Goal: Book appointment/travel/reservation

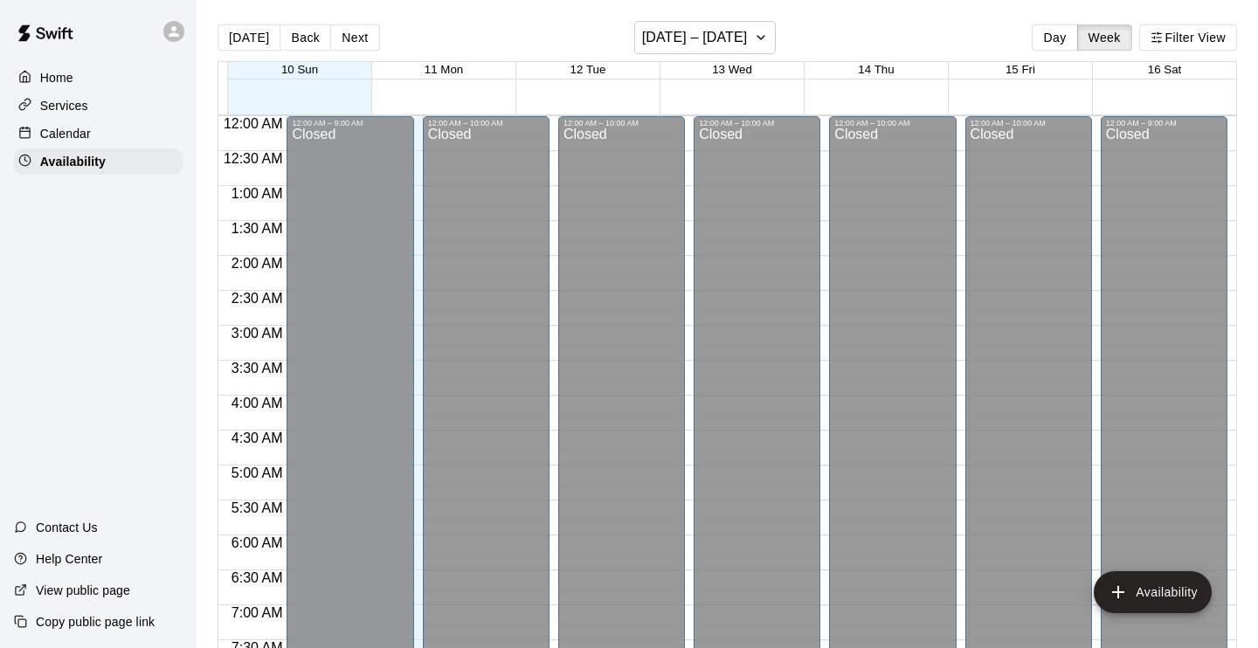
scroll to position [1126, 0]
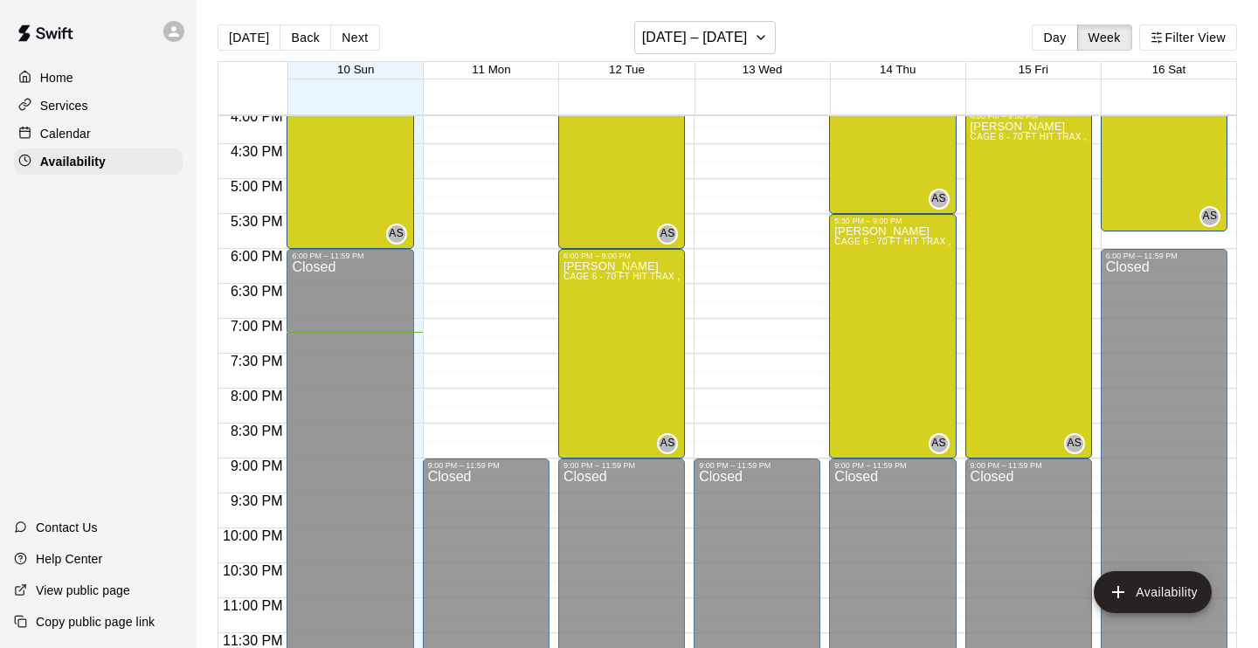
click at [122, 137] on div "Calendar" at bounding box center [98, 134] width 169 height 26
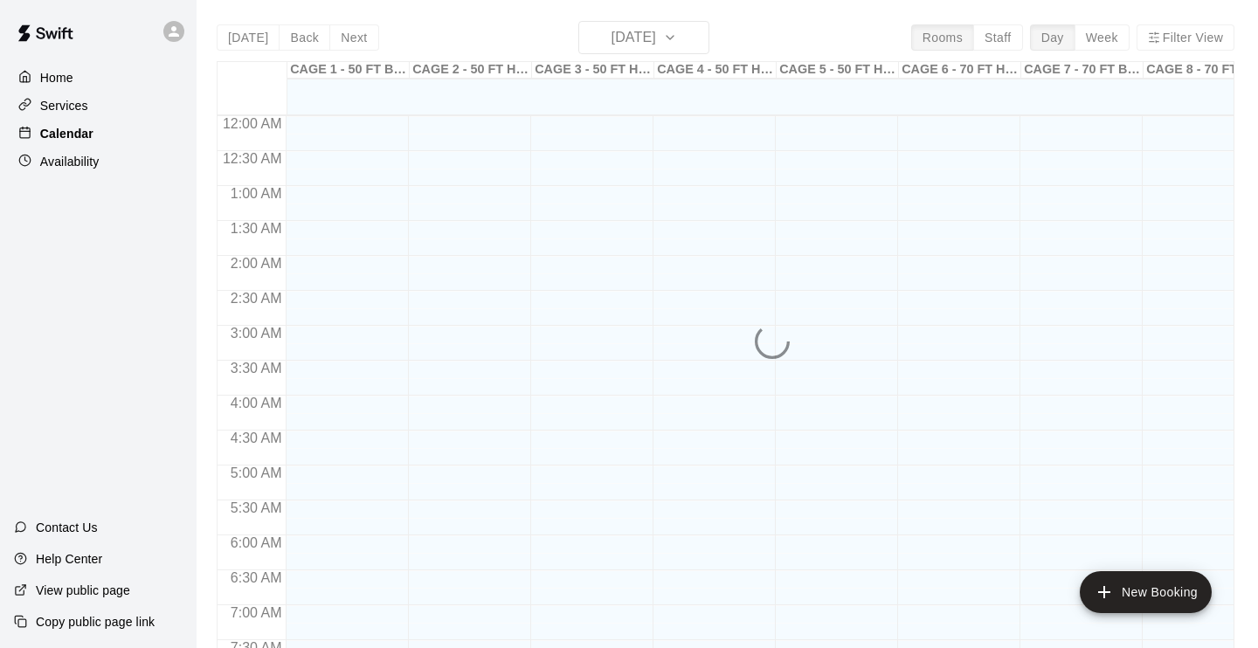
scroll to position [1074, 0]
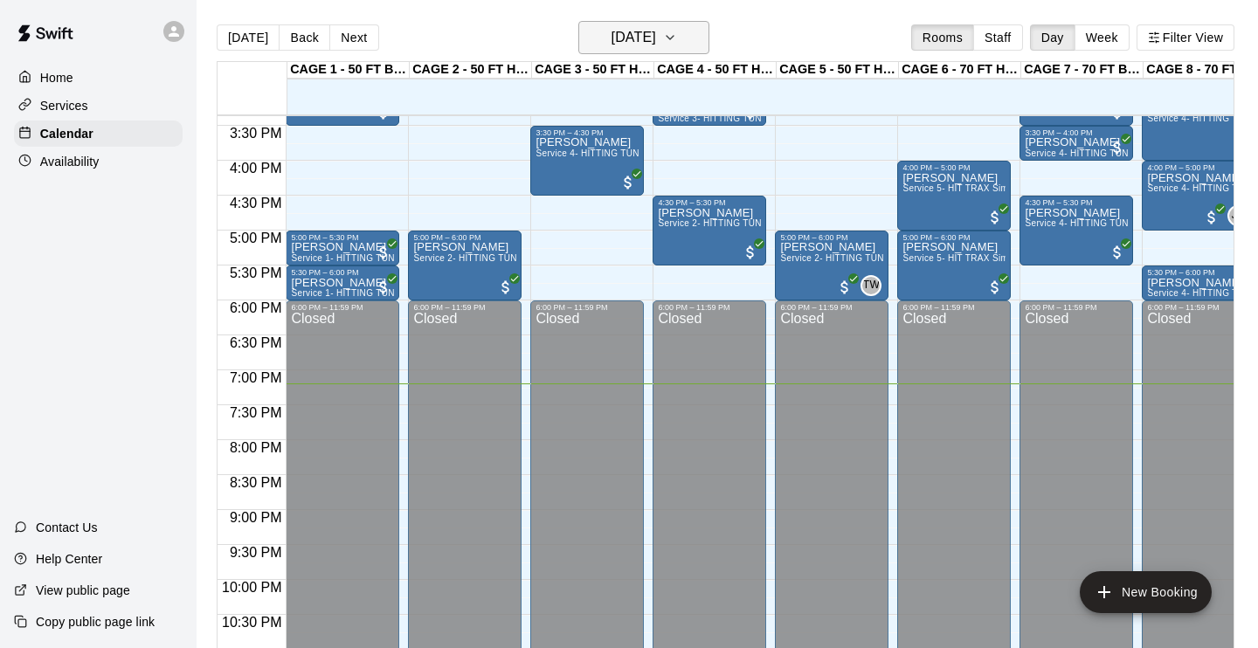
click at [677, 38] on icon "button" at bounding box center [670, 37] width 14 height 21
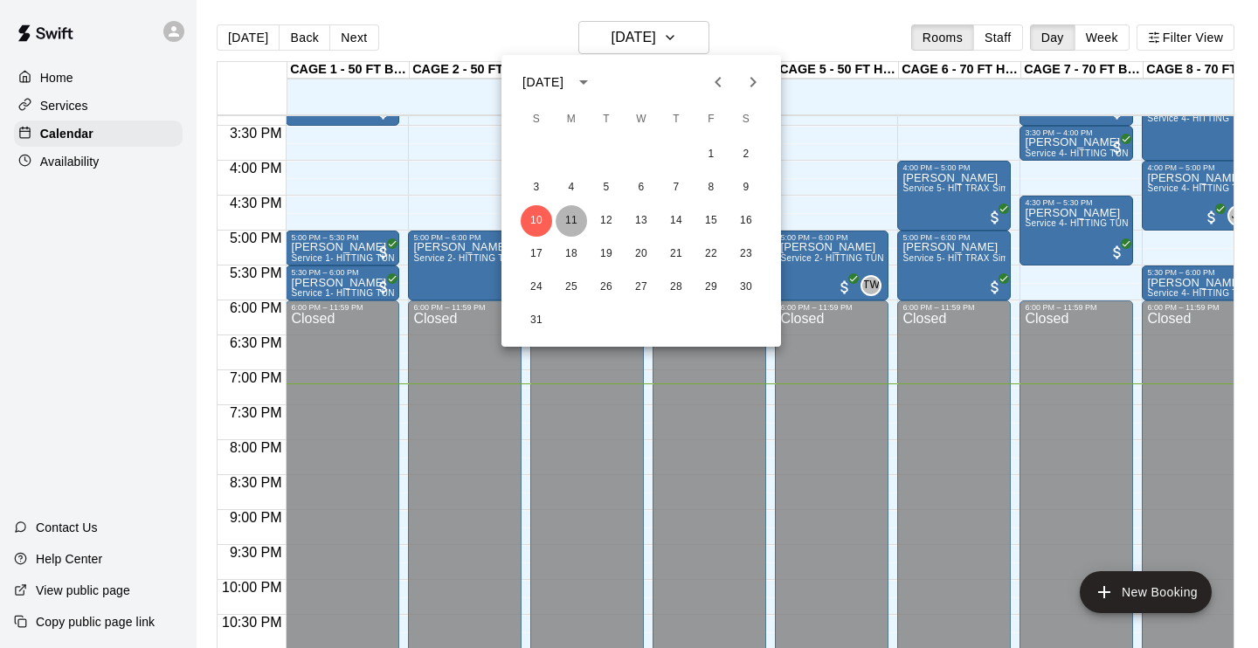
click at [572, 218] on button "11" at bounding box center [571, 220] width 31 height 31
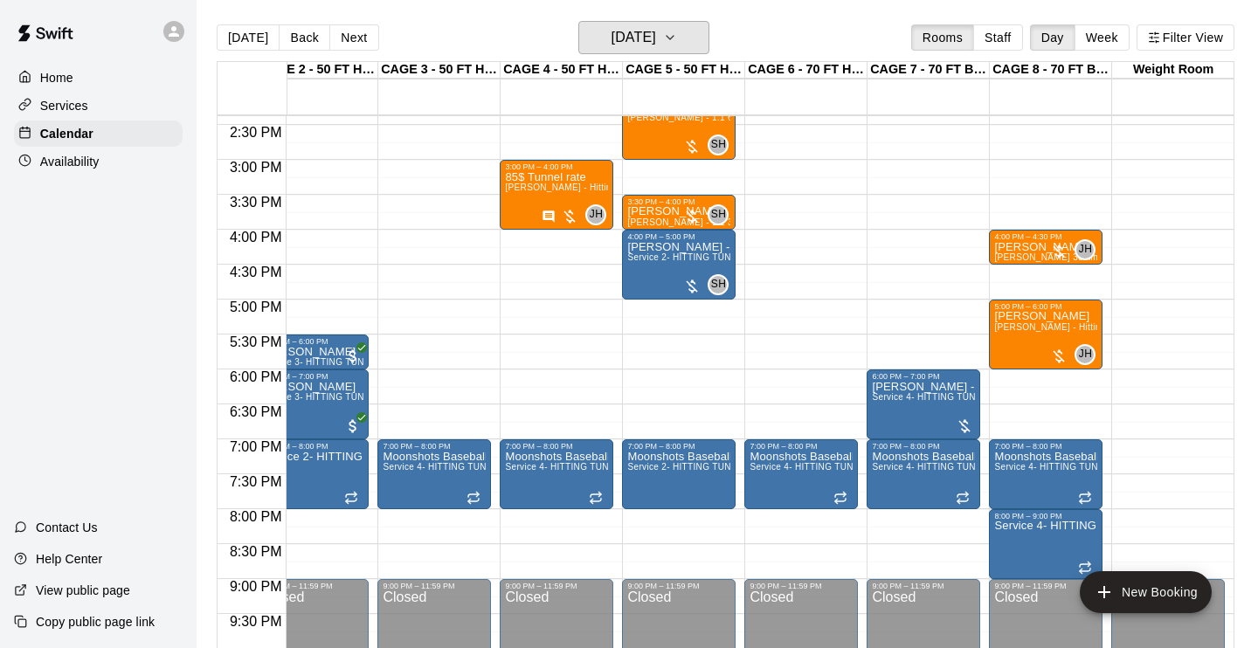
scroll to position [1012, 154]
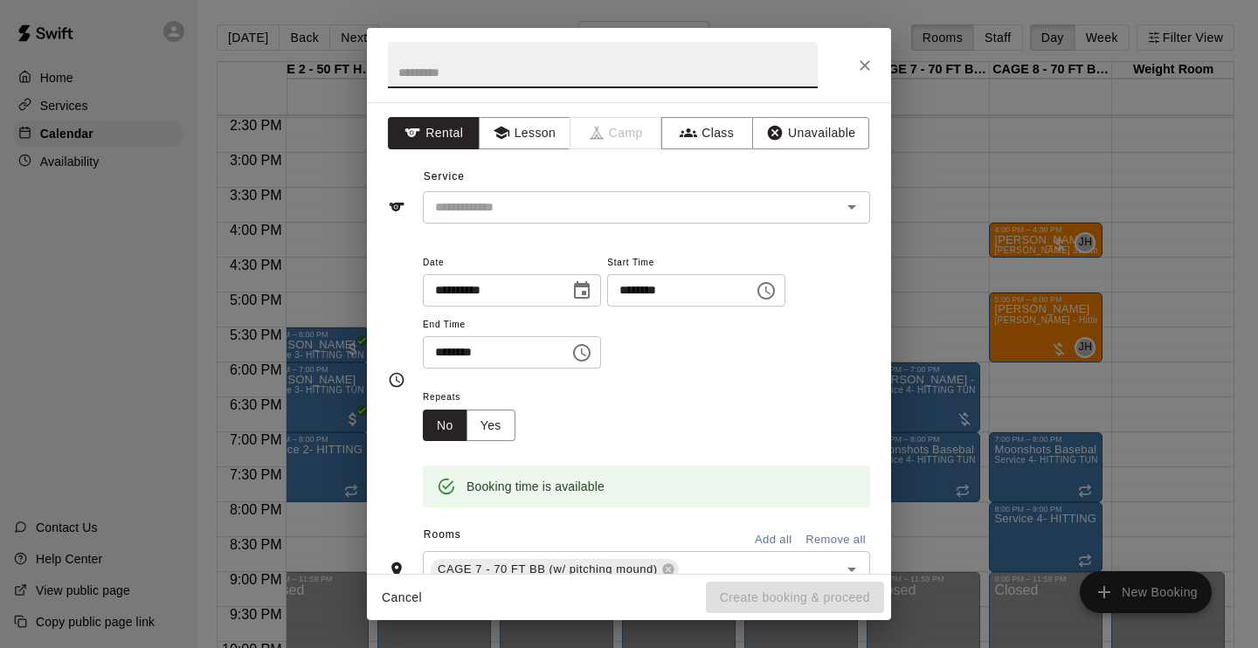
click at [864, 65] on icon "Close" at bounding box center [865, 65] width 10 height 10
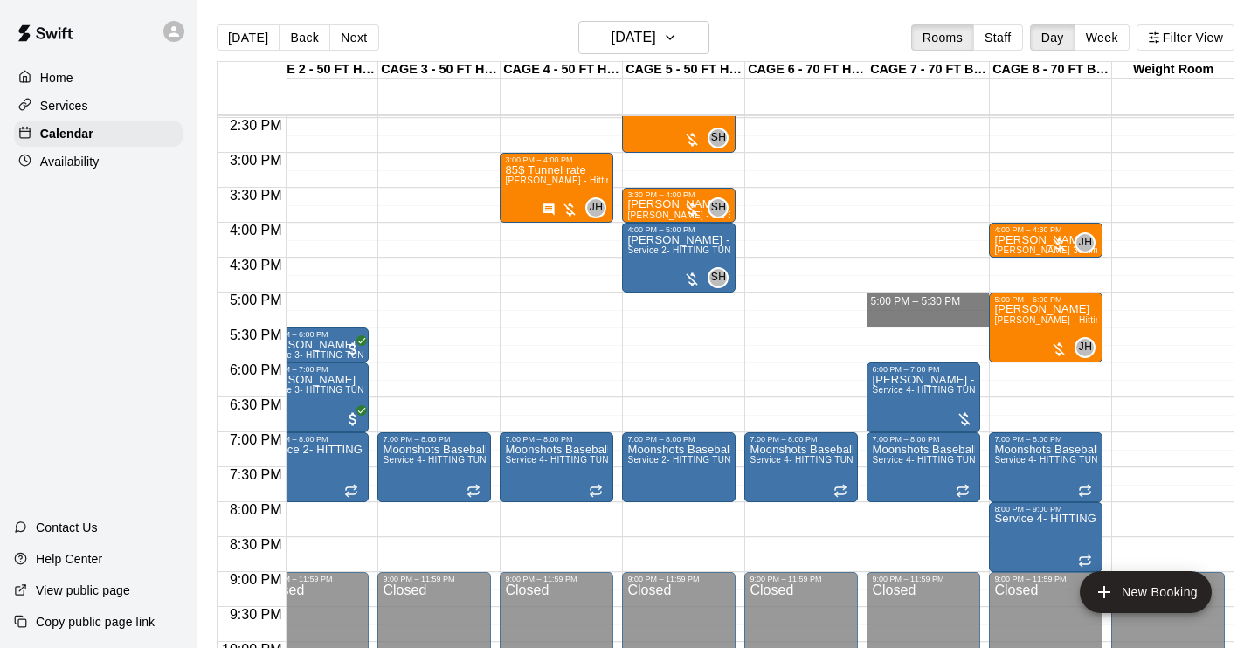
drag, startPoint x: 917, startPoint y: 298, endPoint x: 918, endPoint y: 321, distance: 22.7
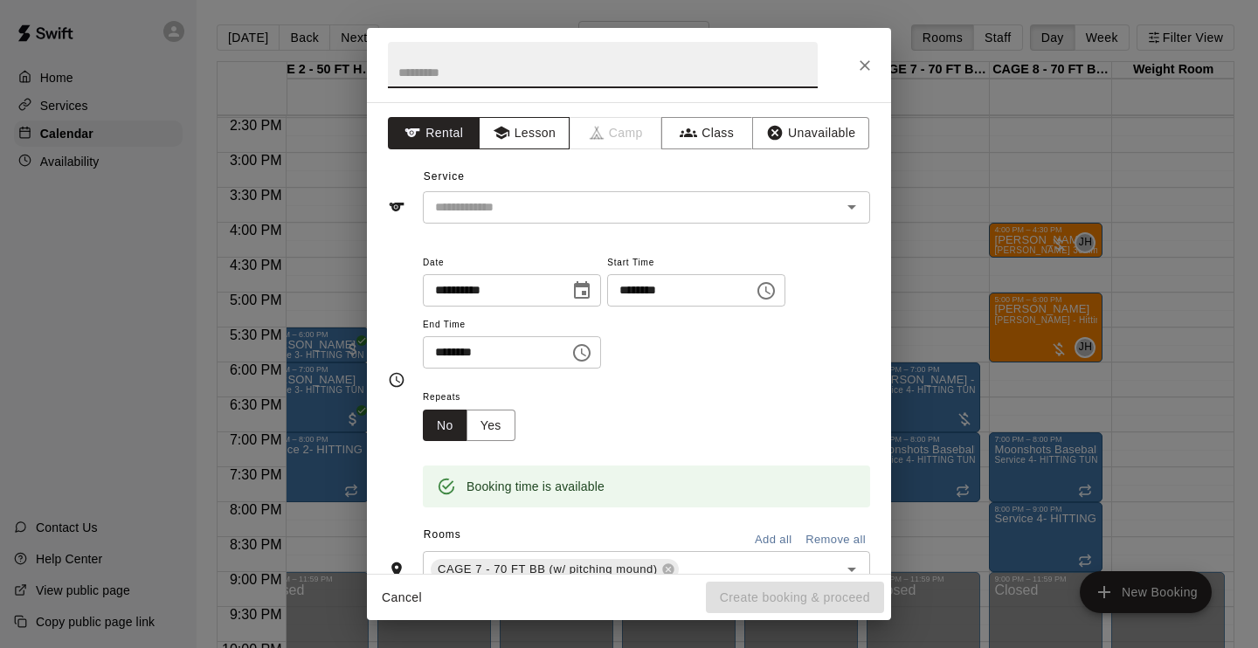
click at [544, 146] on button "Lesson" at bounding box center [525, 133] width 92 height 32
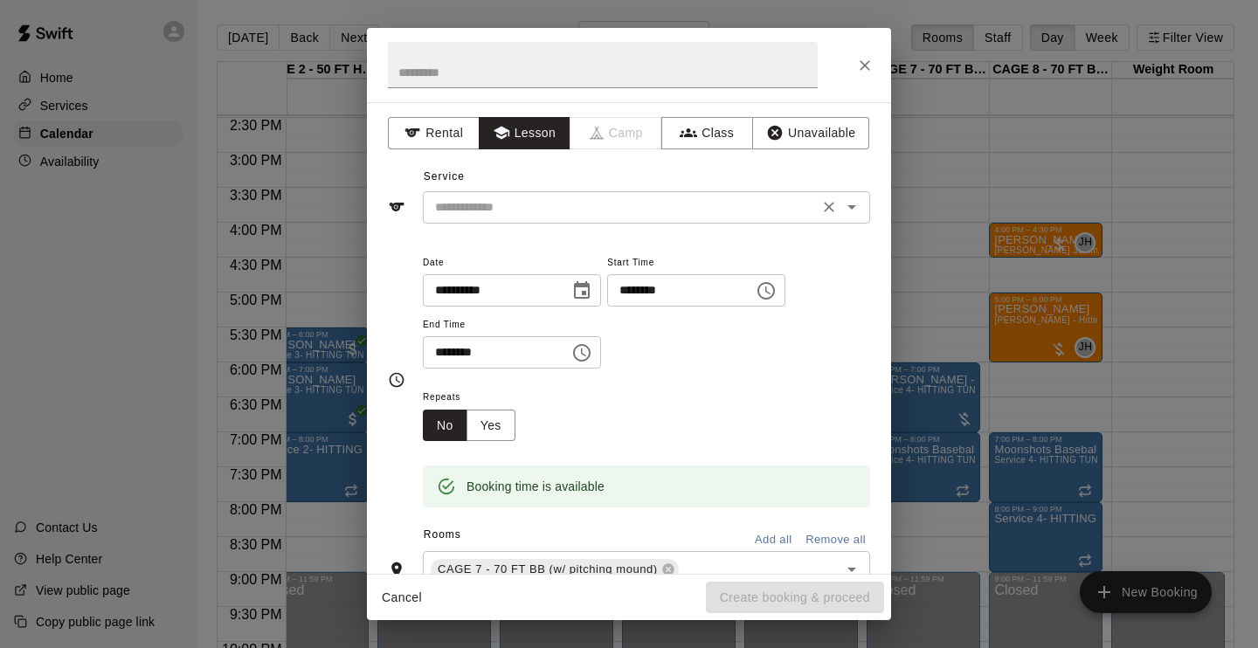
click at [541, 197] on input "text" at bounding box center [620, 208] width 385 height 22
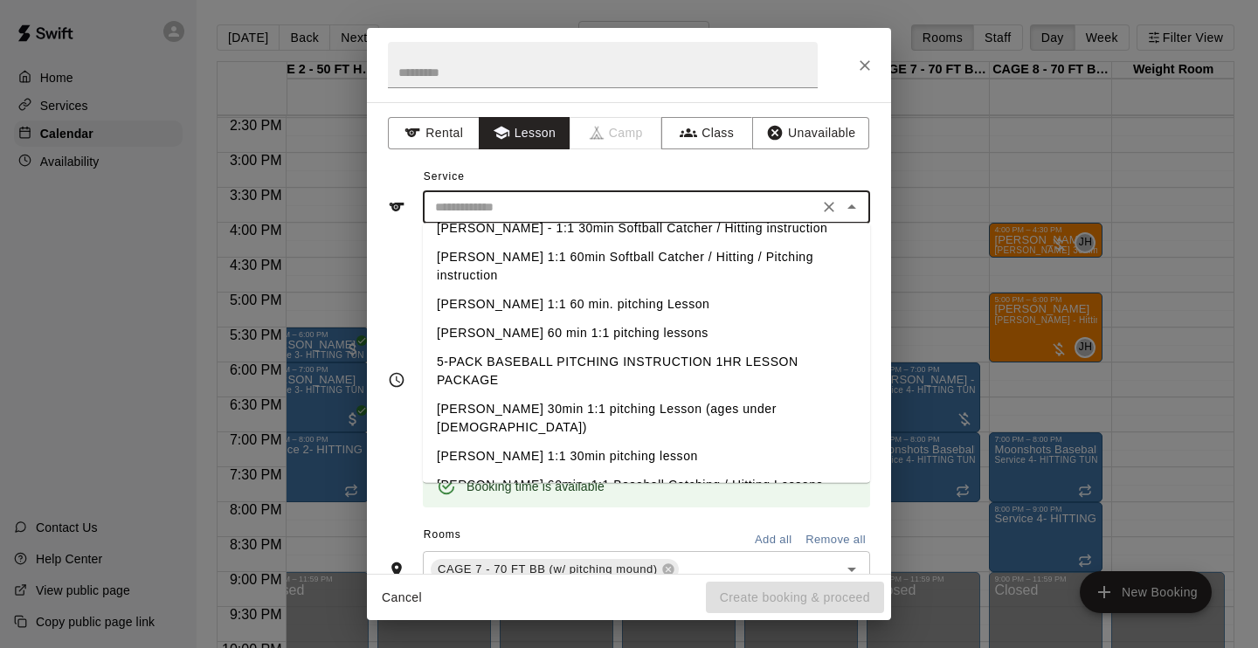
scroll to position [637, 0]
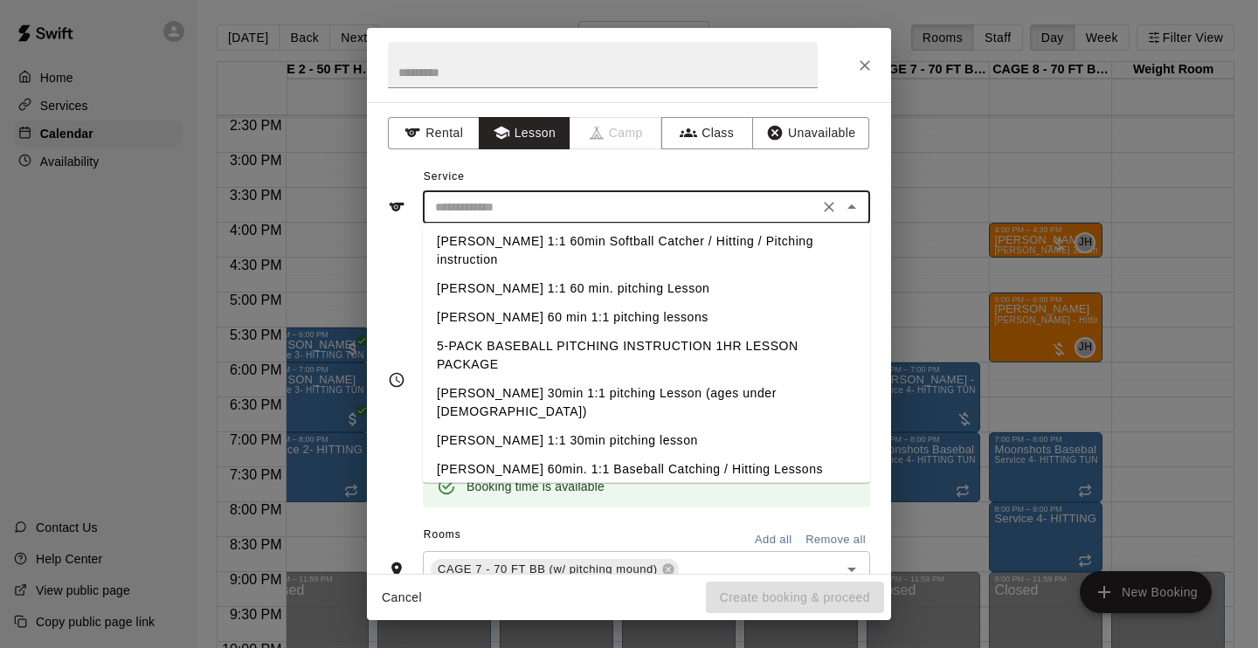
click at [563, 427] on li "[PERSON_NAME] 1:1 30min pitching lesson" at bounding box center [646, 441] width 447 height 29
type input "**********"
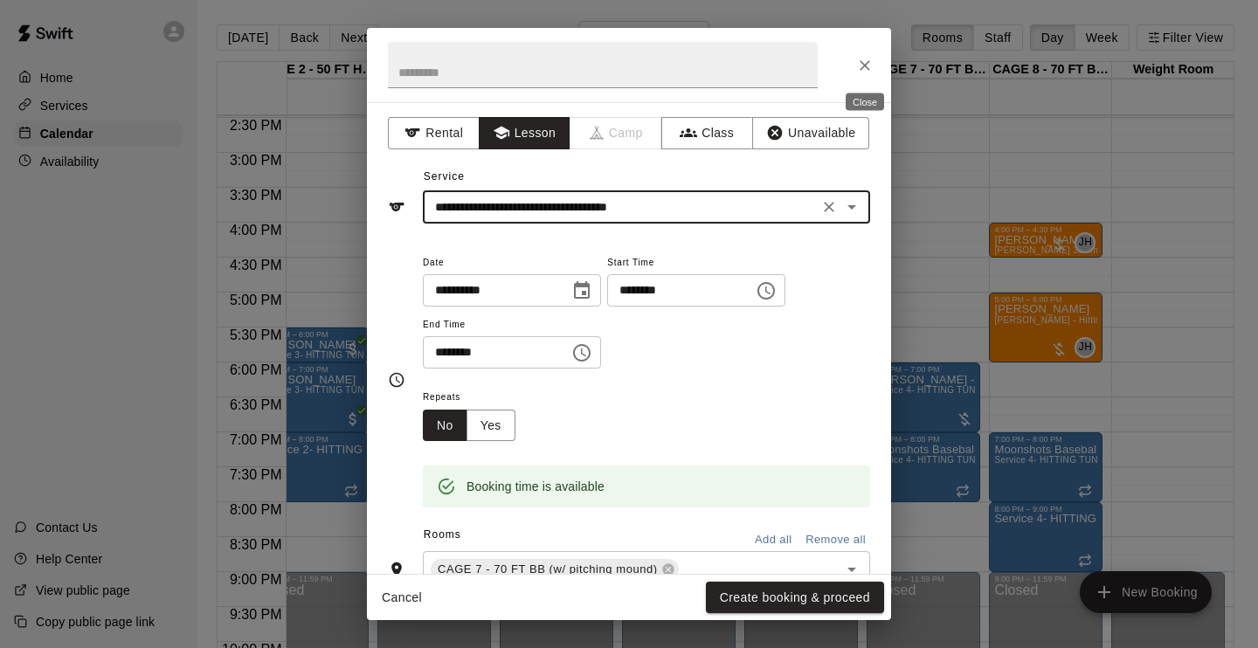
click at [863, 57] on icon "Close" at bounding box center [864, 65] width 17 height 17
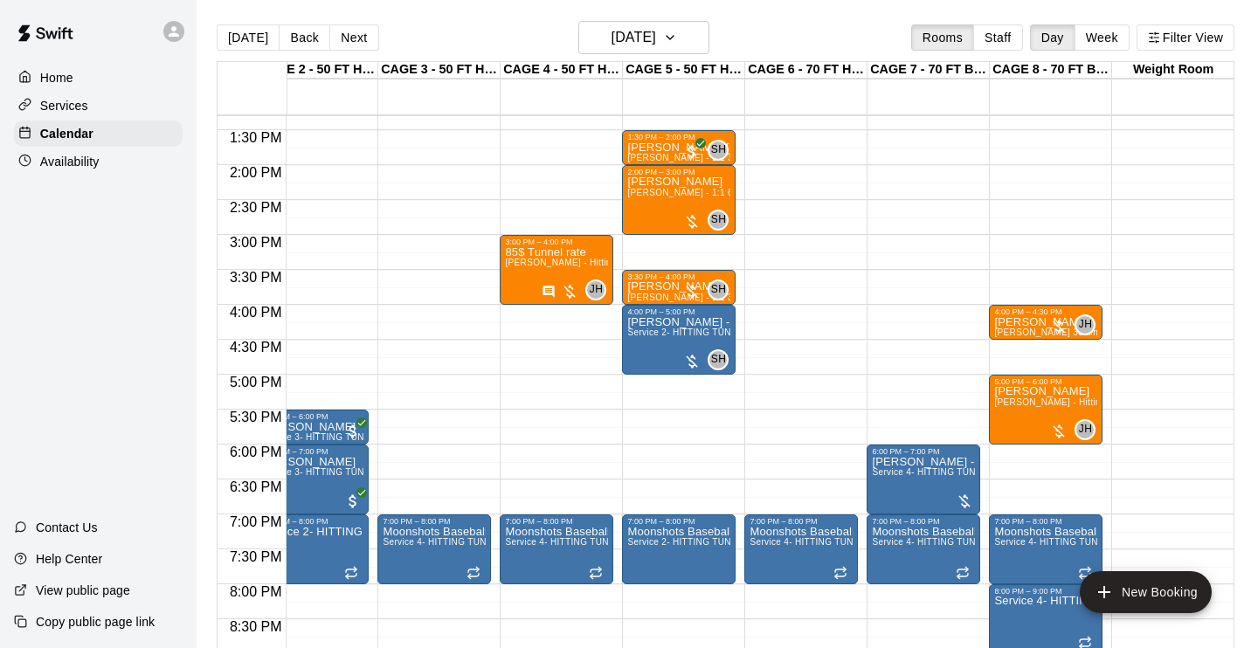
scroll to position [926, 154]
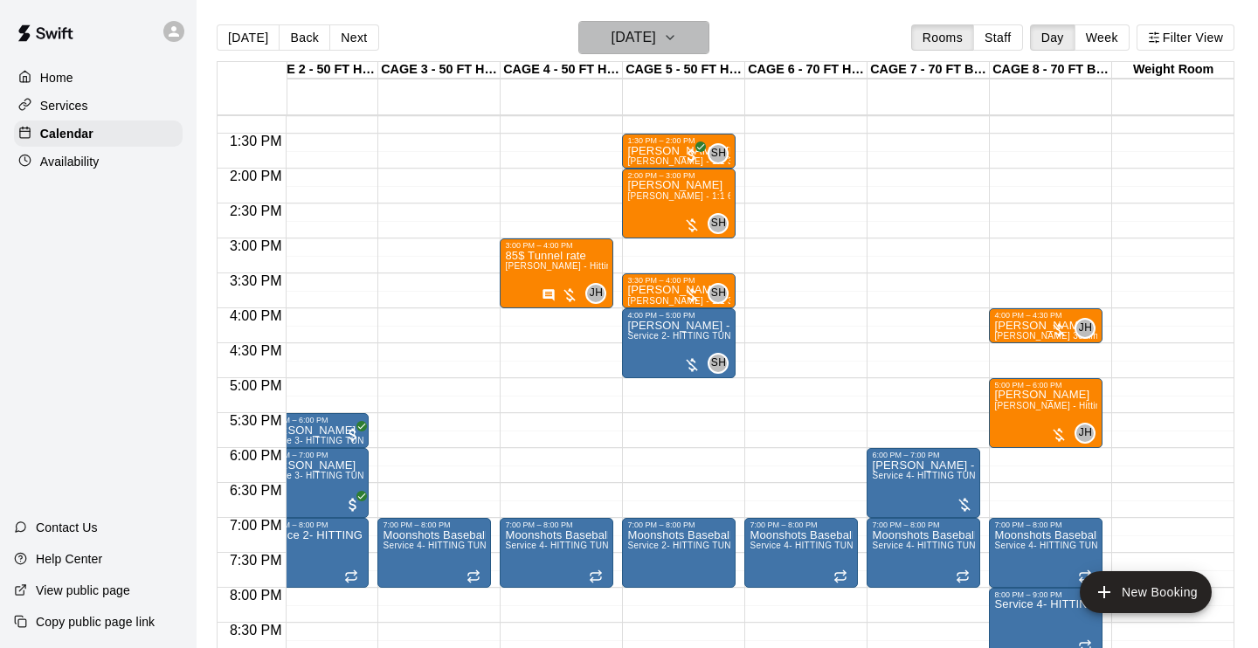
click at [677, 31] on icon "button" at bounding box center [670, 37] width 14 height 21
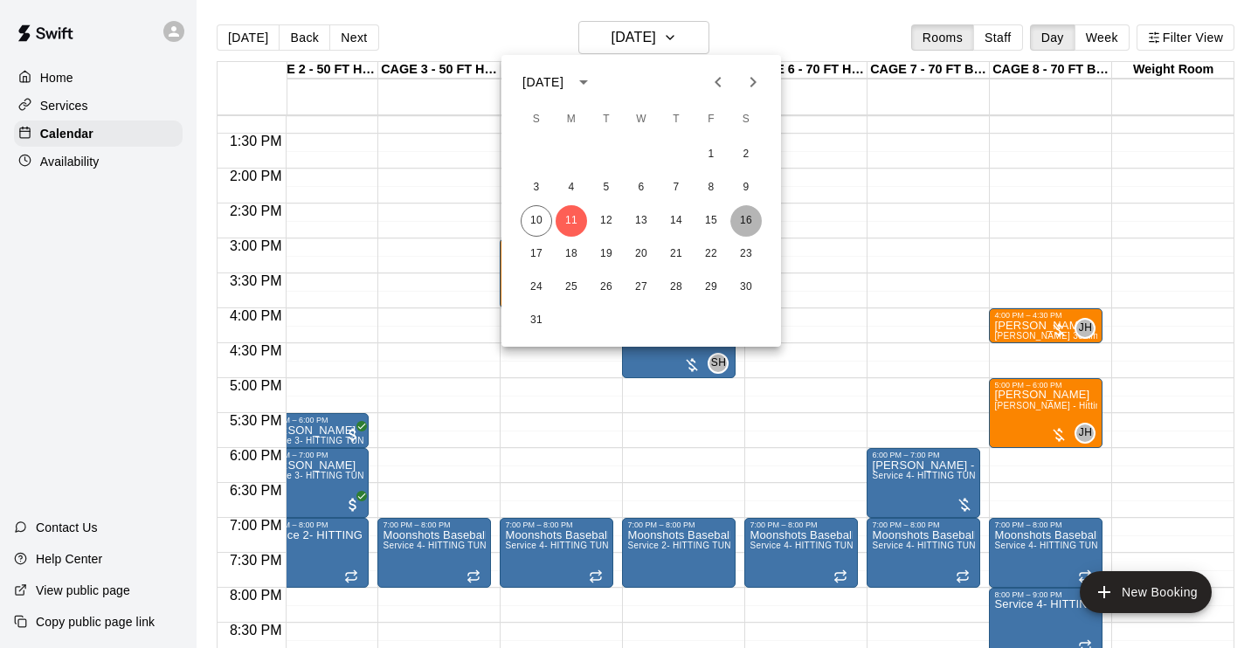
click at [743, 224] on button "16" at bounding box center [746, 220] width 31 height 31
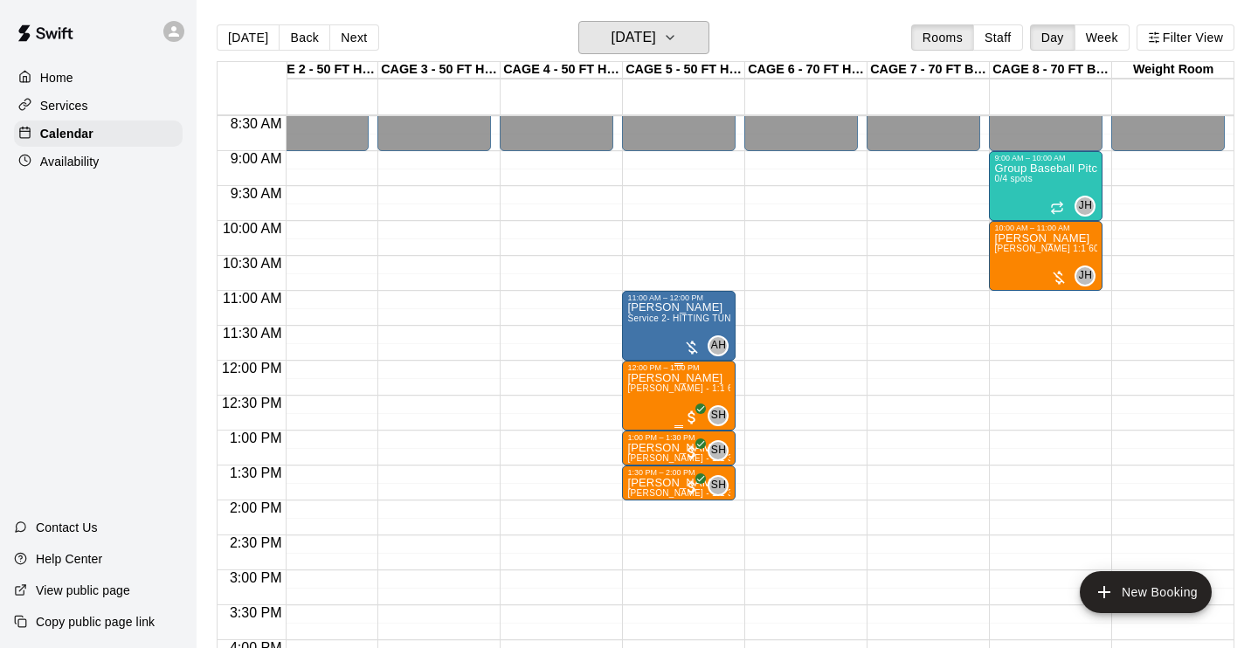
scroll to position [593, 154]
click at [677, 38] on icon "button" at bounding box center [670, 37] width 14 height 21
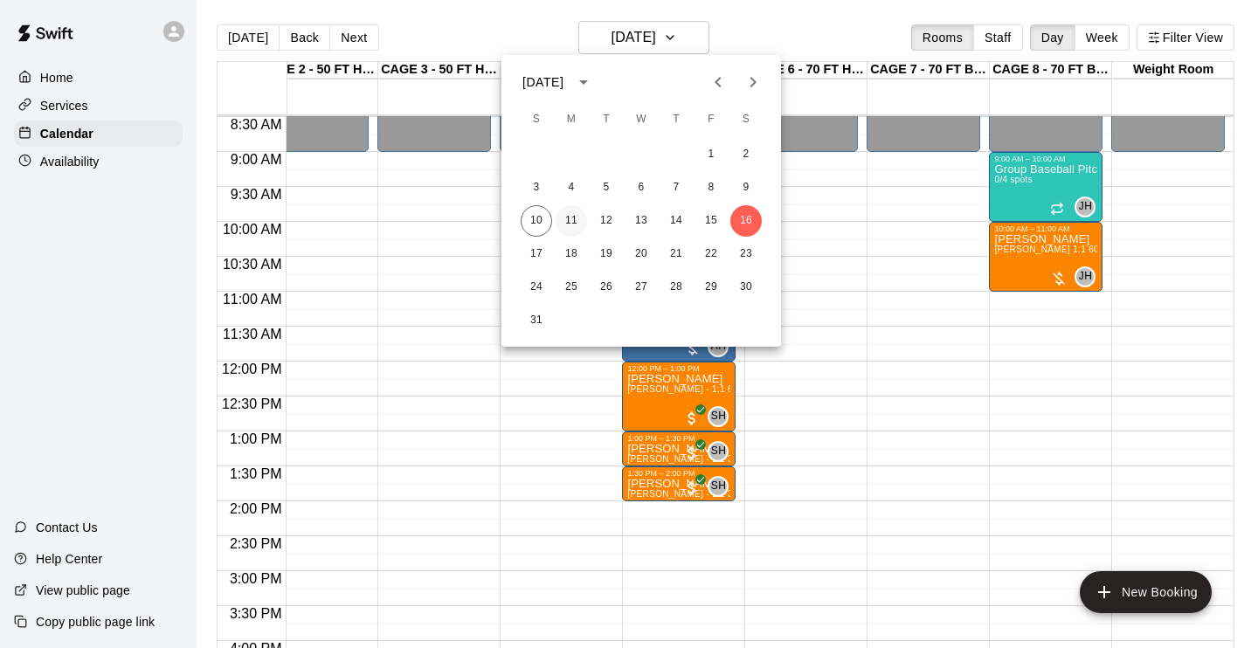
click at [569, 218] on button "11" at bounding box center [571, 220] width 31 height 31
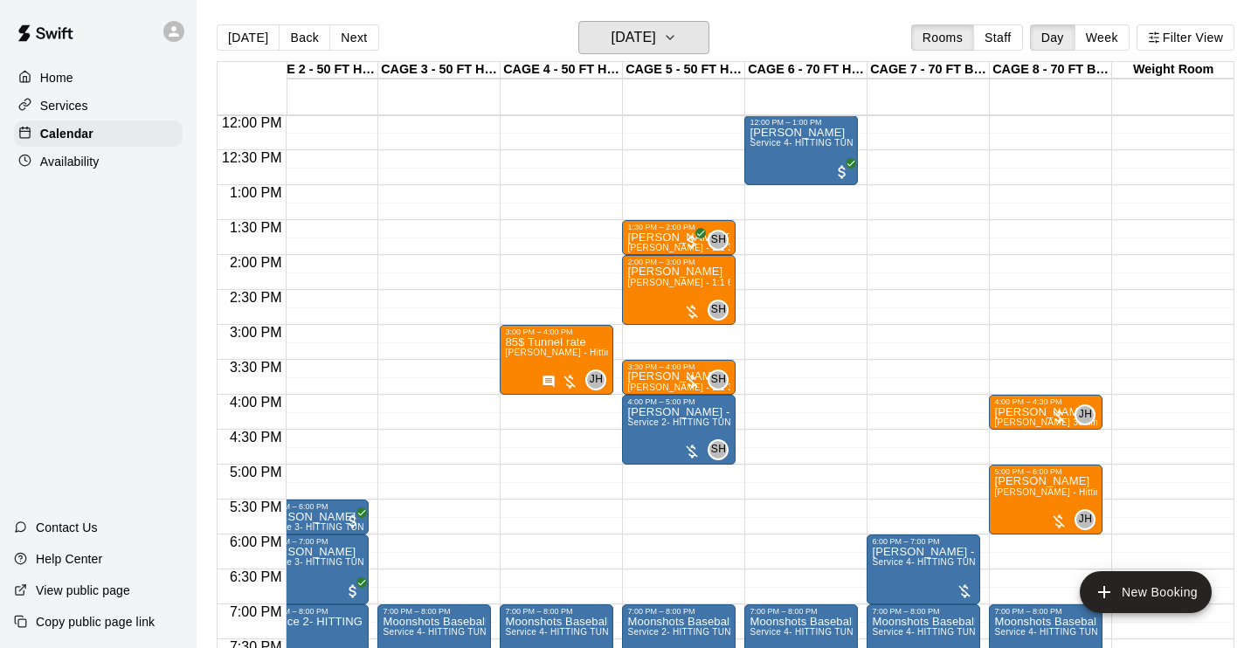
scroll to position [842, 154]
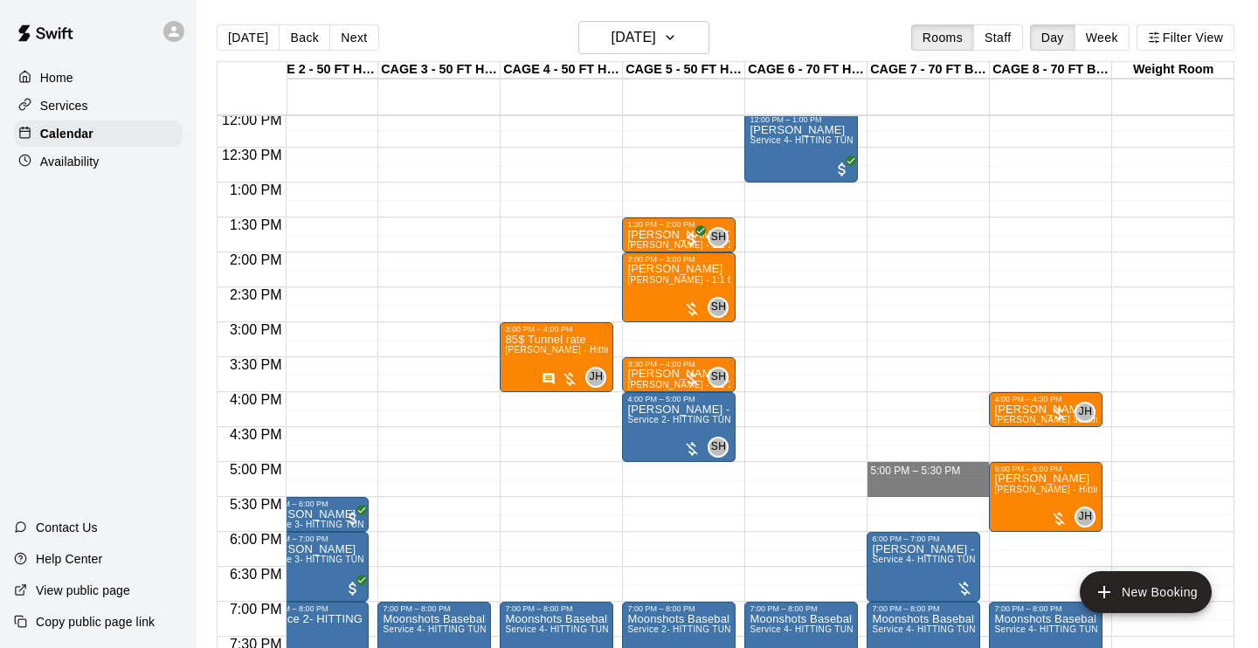
drag, startPoint x: 891, startPoint y: 466, endPoint x: 893, endPoint y: 495, distance: 29.0
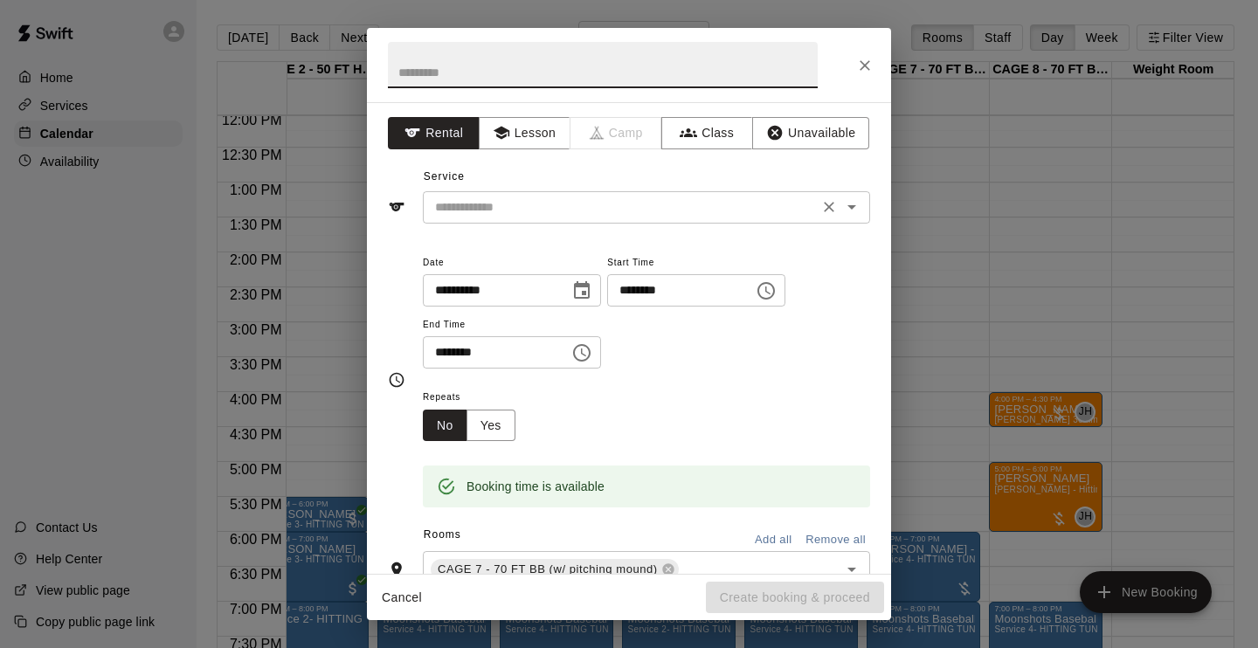
click at [534, 214] on input "text" at bounding box center [620, 208] width 385 height 22
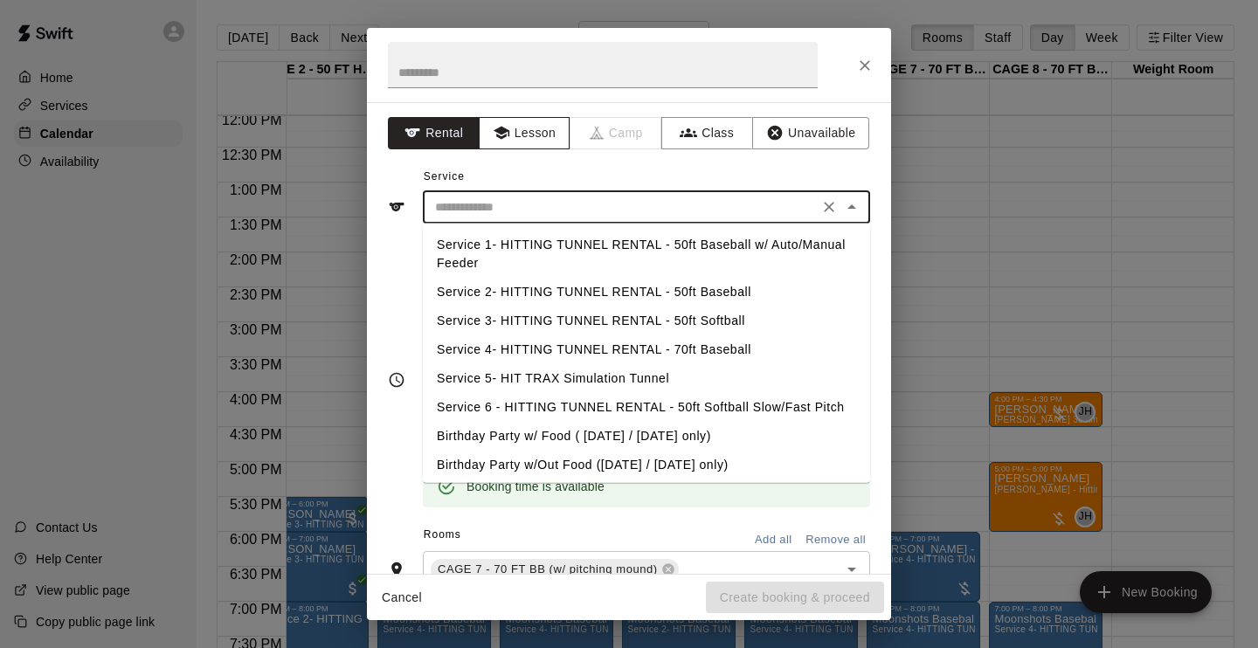
click at [535, 136] on button "Lesson" at bounding box center [525, 133] width 92 height 32
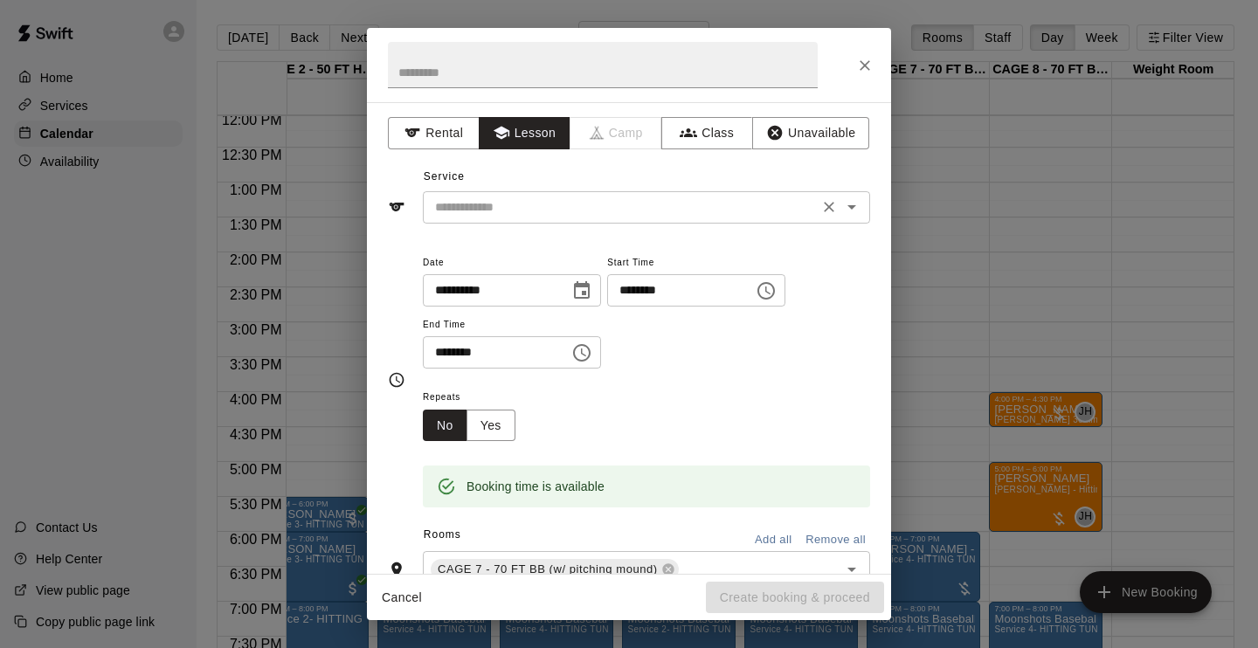
click at [542, 197] on input "text" at bounding box center [620, 208] width 385 height 22
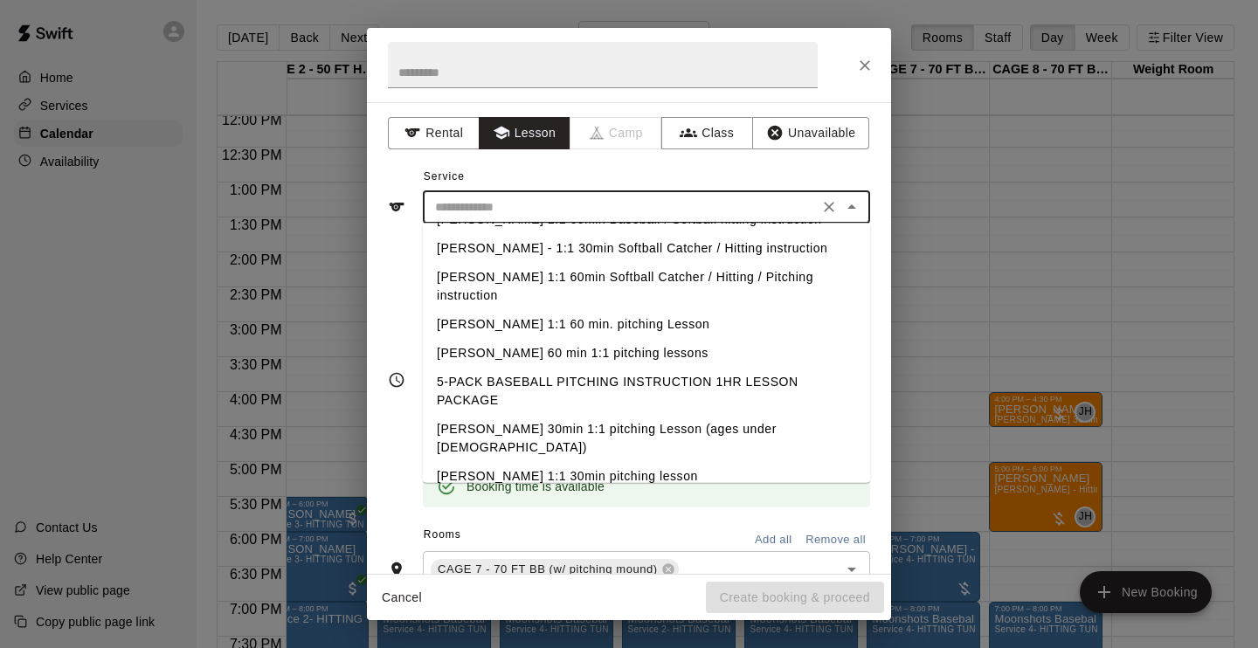
scroll to position [620, 0]
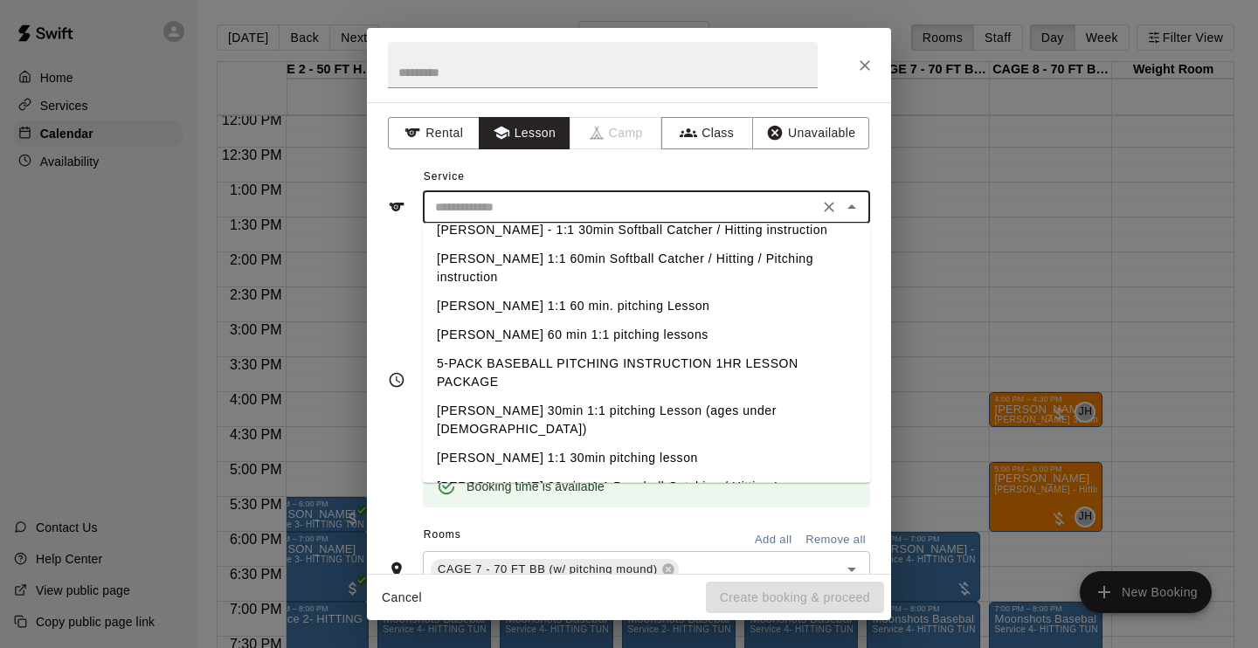
click at [576, 445] on li "[PERSON_NAME] 1:1 30min pitching lesson" at bounding box center [646, 459] width 447 height 29
type input "**********"
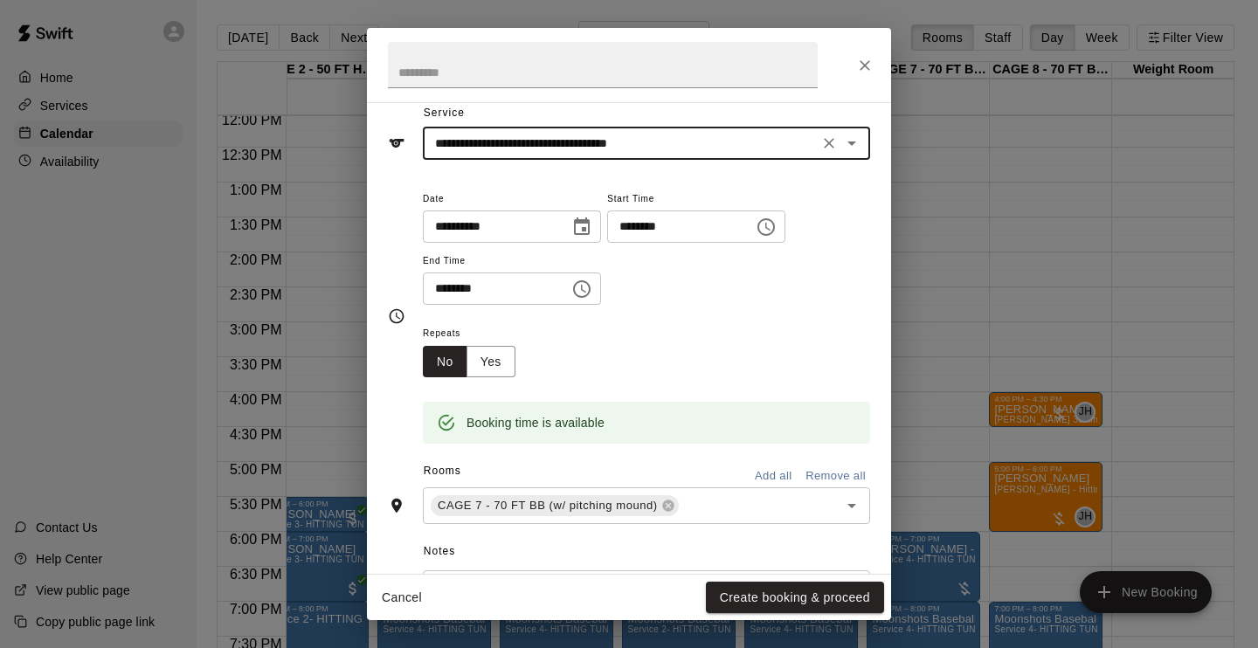
scroll to position [87, 0]
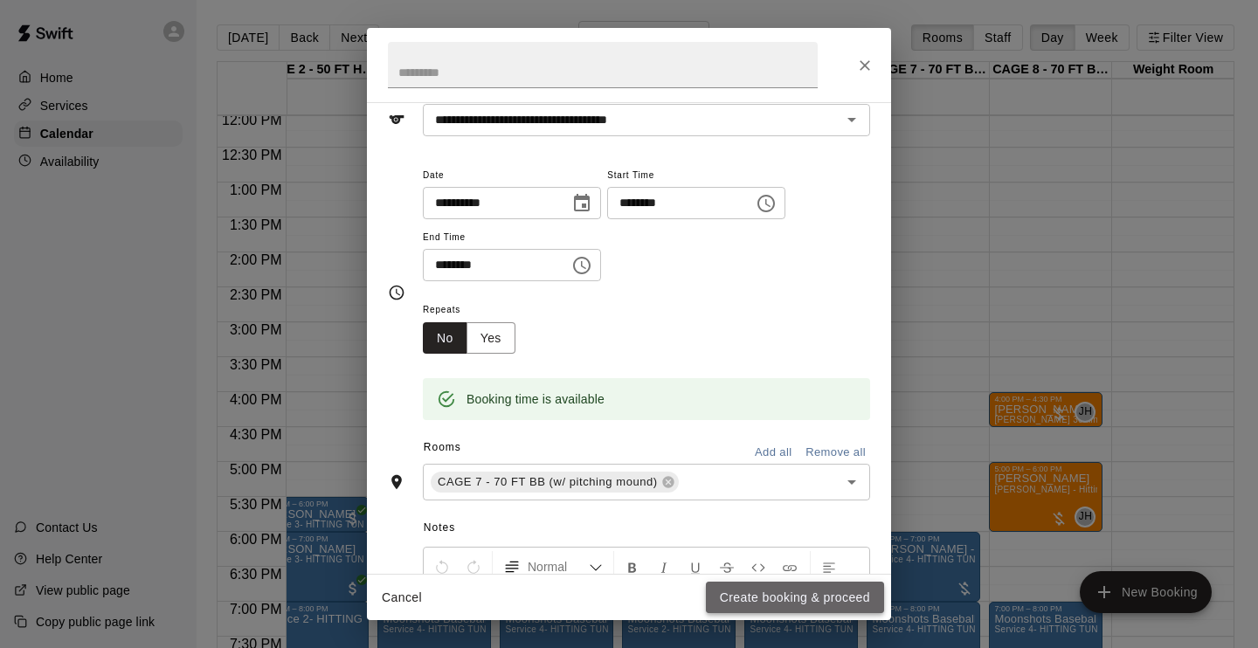
click at [788, 594] on button "Create booking & proceed" at bounding box center [795, 598] width 178 height 32
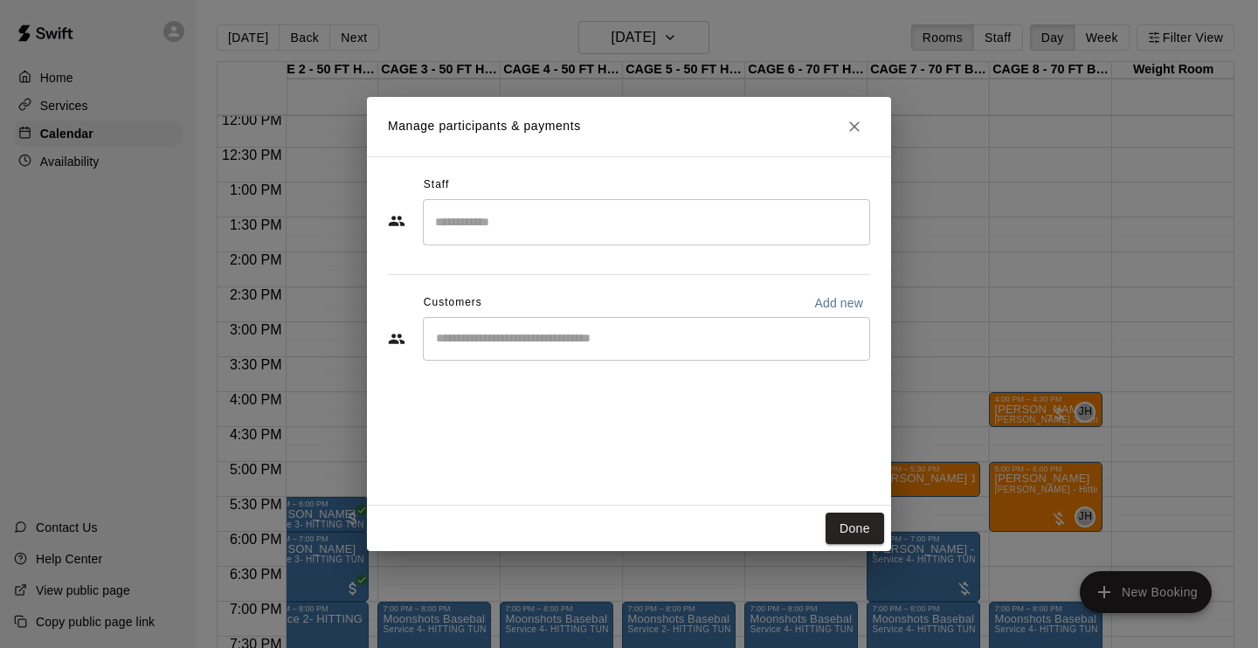
click at [824, 218] on input "Search staff" at bounding box center [647, 222] width 432 height 31
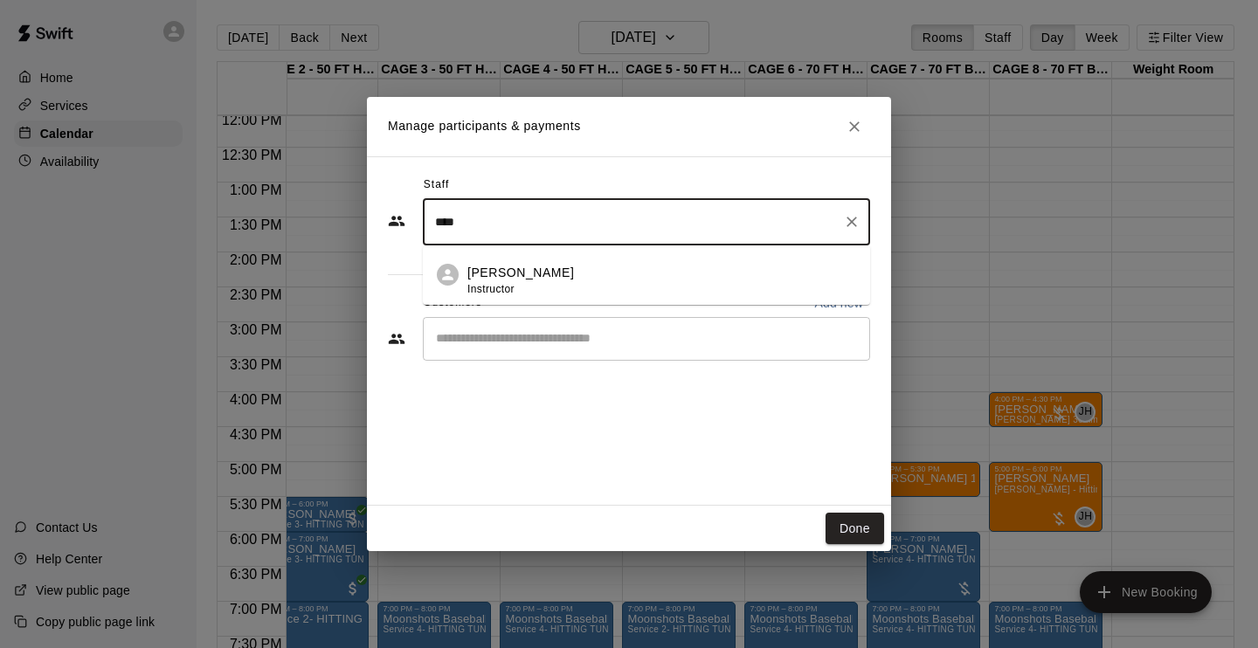
click at [760, 269] on div "[PERSON_NAME] Instructor" at bounding box center [662, 281] width 389 height 34
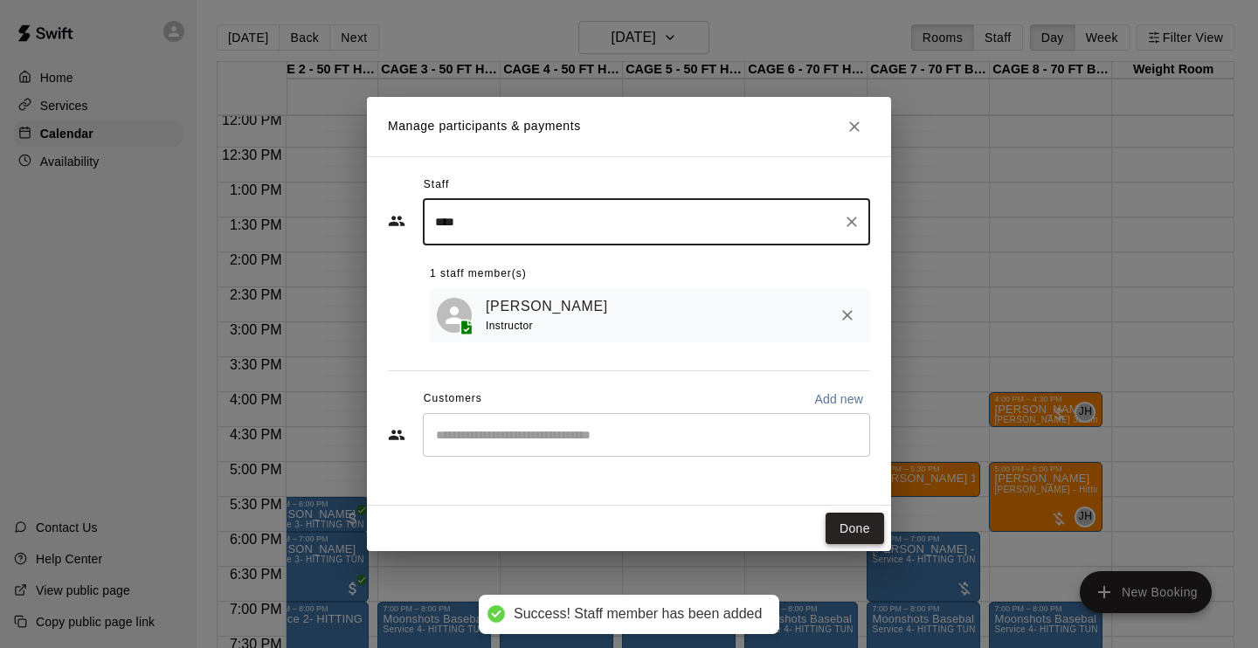
type input "****"
click at [865, 531] on button "Done" at bounding box center [855, 529] width 59 height 32
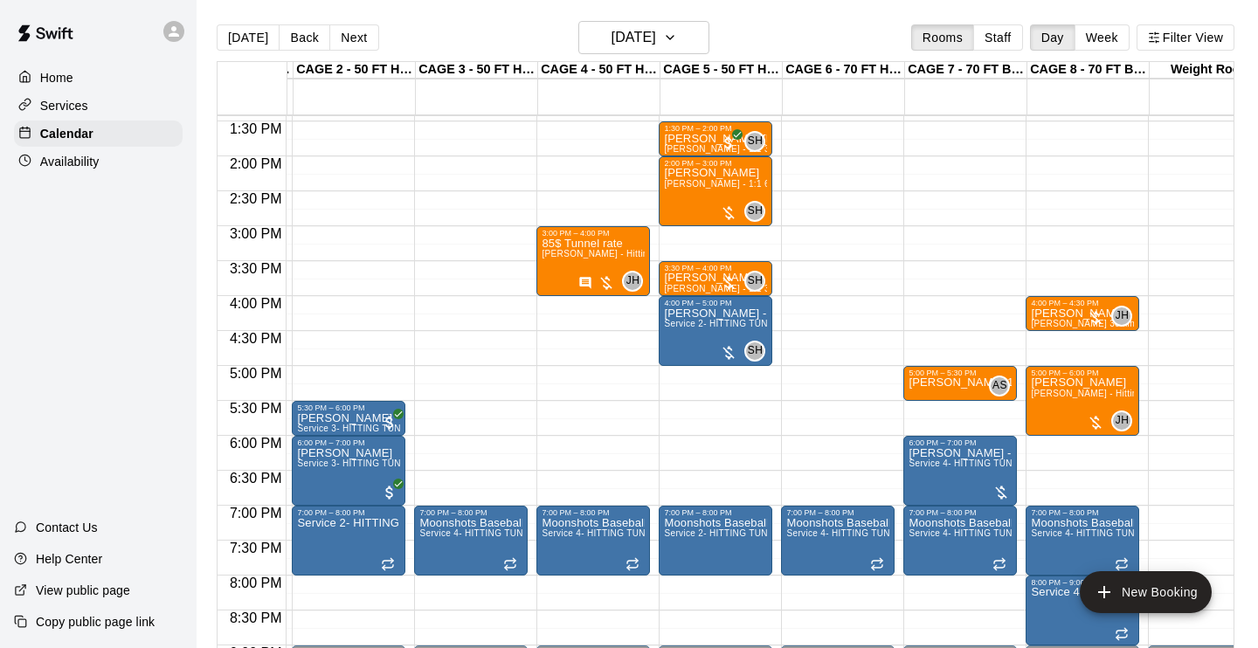
scroll to position [937, 116]
